Goal: Task Accomplishment & Management: Complete application form

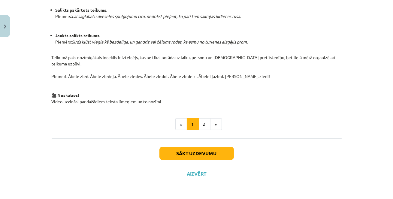
scroll to position [452, 0]
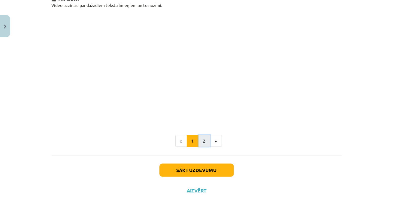
click at [205, 135] on button "2" at bounding box center [204, 141] width 12 height 12
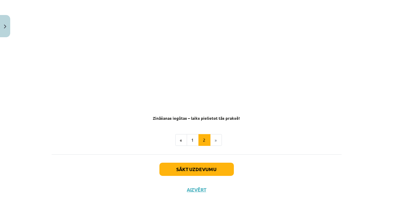
scroll to position [359, 0]
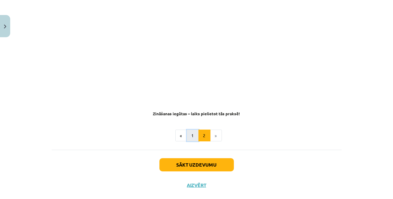
click at [190, 130] on button "1" at bounding box center [193, 136] width 12 height 12
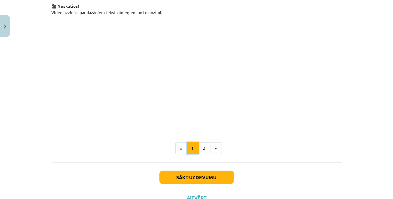
scroll to position [444, 0]
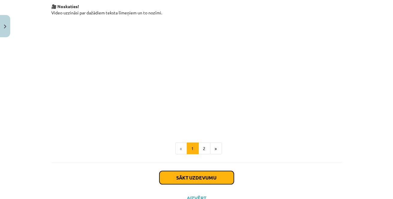
click at [201, 171] on button "Sākt uzdevumu" at bounding box center [196, 177] width 74 height 13
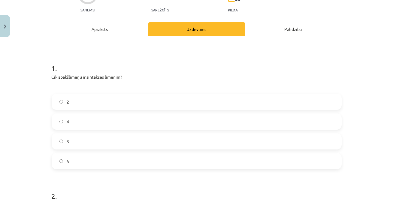
scroll to position [83, 0]
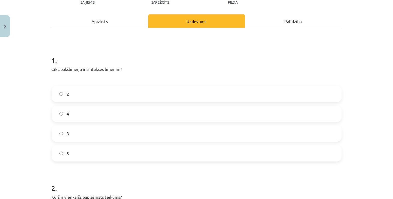
click at [115, 14] on div "Apraksts" at bounding box center [100, 21] width 97 height 14
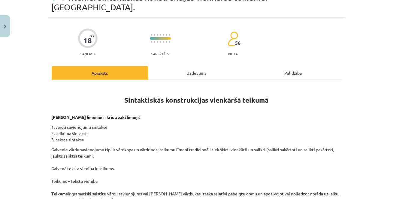
click at [177, 66] on div "Uzdevums" at bounding box center [196, 73] width 97 height 14
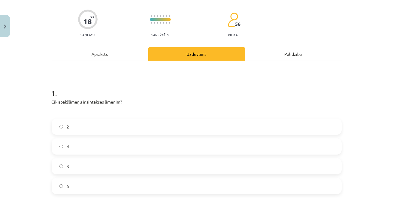
scroll to position [65, 0]
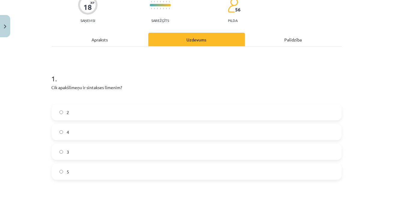
click at [116, 144] on label "3" at bounding box center [196, 151] width 289 height 15
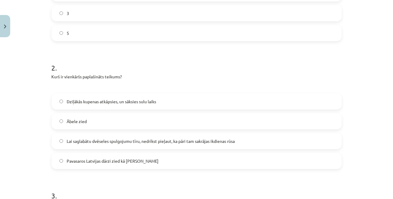
scroll to position [205, 0]
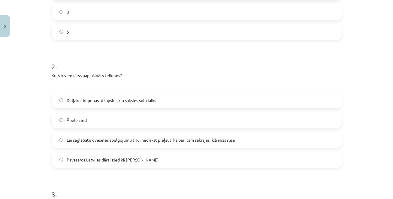
click at [118, 157] on span "Pavasaros Latvijas dārzi zied kā [PERSON_NAME]" at bounding box center [113, 160] width 92 height 6
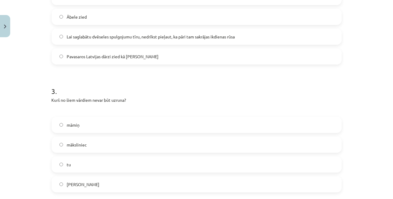
scroll to position [311, 0]
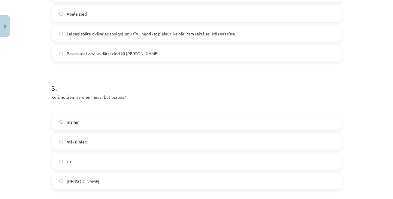
click at [79, 154] on label "tu" at bounding box center [196, 161] width 289 height 15
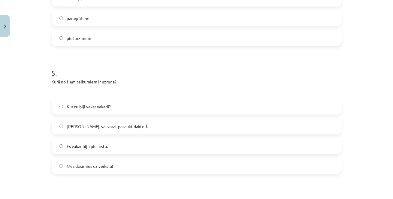
scroll to position [585, 0]
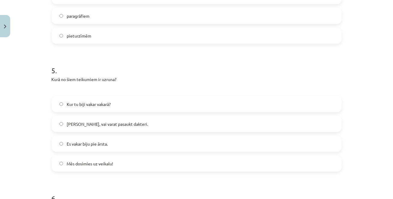
click at [79, 121] on span "[PERSON_NAME], vai varat pasaukt dakteri." at bounding box center [107, 124] width 81 height 6
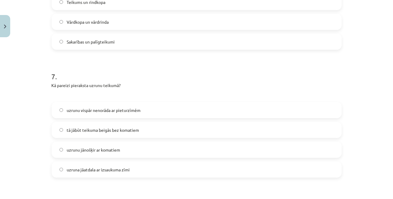
scroll to position [833, 0]
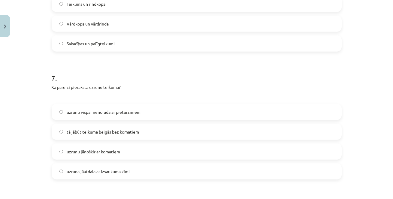
click at [74, 149] on span "uzrunu jānošķir ar komatiem" at bounding box center [93, 152] width 53 height 6
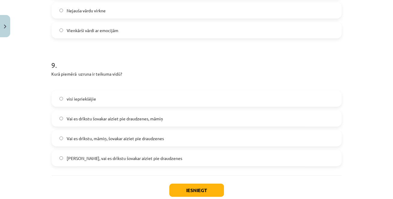
scroll to position [1101, 0]
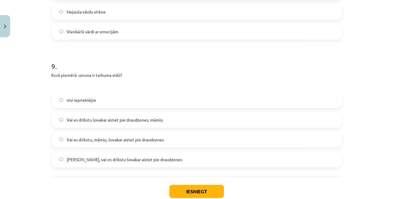
click at [80, 133] on label "Vai es drīkstu, māmiņ, šovakar aiziet pie draudzenes" at bounding box center [196, 139] width 289 height 15
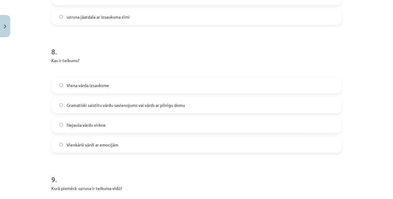
scroll to position [992, 0]
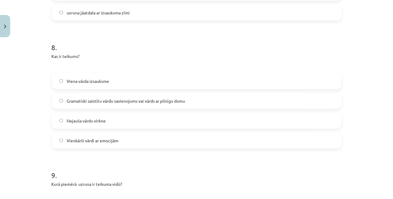
click at [96, 98] on span "Gramatiski saistītu vārdu savienojums vai vārds ar pilnīgu domu" at bounding box center [126, 101] width 118 height 6
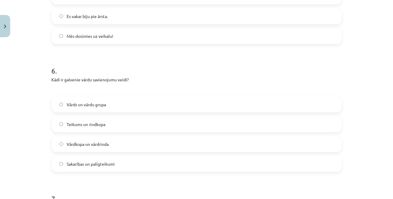
scroll to position [713, 0]
click at [96, 96] on label "Vārds un vārdu grupa" at bounding box center [196, 103] width 289 height 15
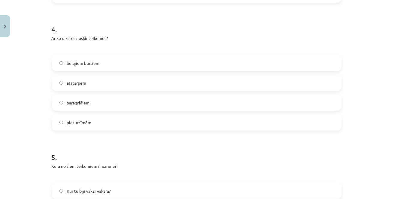
scroll to position [494, 0]
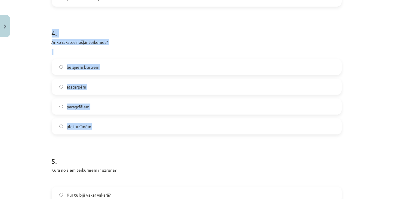
drag, startPoint x: 52, startPoint y: 23, endPoint x: 127, endPoint y: 131, distance: 131.5
copy div "4 . Ar ko rakstos nošķir teikumus? lielajiem burtiem atstarpēm paragrāfiem piet…"
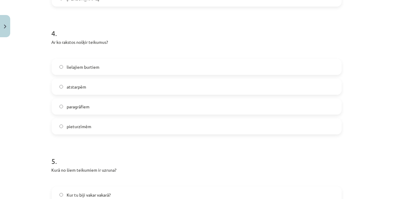
click at [88, 123] on span "pieturzīmēm" at bounding box center [79, 126] width 25 height 6
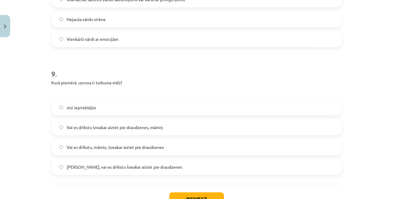
scroll to position [1129, 0]
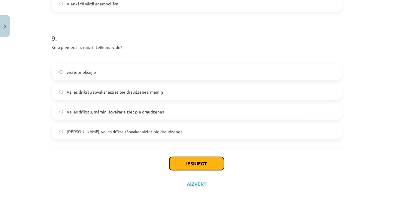
click at [185, 157] on button "Iesniegt" at bounding box center [196, 163] width 55 height 13
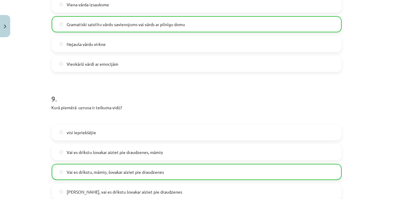
scroll to position [1175, 0]
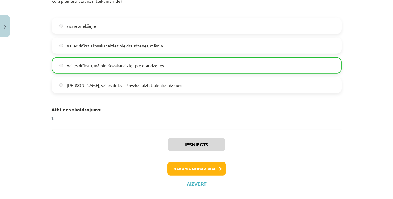
click at [56, 115] on li at bounding box center [199, 118] width 286 height 6
click at [193, 162] on button "Nākamā nodarbība" at bounding box center [196, 169] width 59 height 14
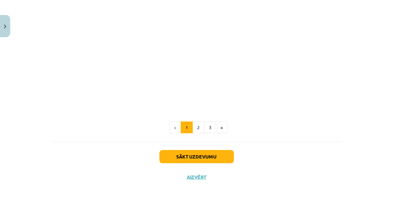
scroll to position [482, 0]
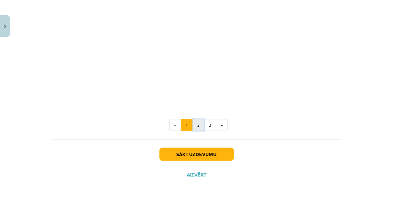
click at [197, 123] on button "2" at bounding box center [198, 125] width 12 height 12
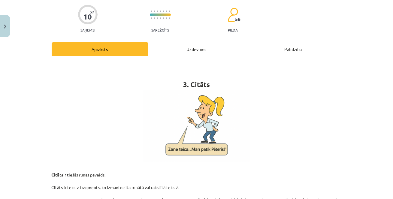
scroll to position [0, 0]
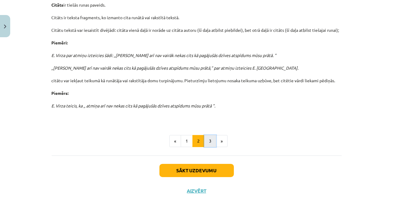
click at [212, 141] on button "3" at bounding box center [210, 141] width 12 height 12
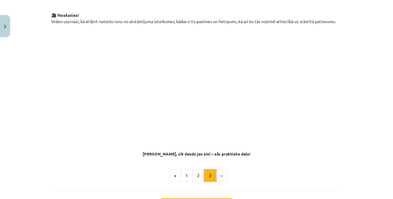
scroll to position [453, 0]
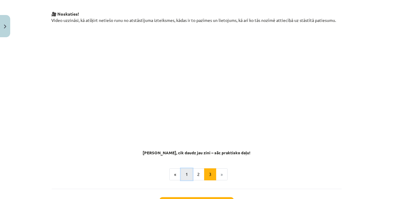
click at [186, 168] on button "1" at bounding box center [187, 174] width 12 height 12
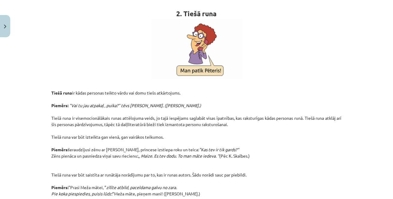
scroll to position [107, 0]
